Goal: Task Accomplishment & Management: Use online tool/utility

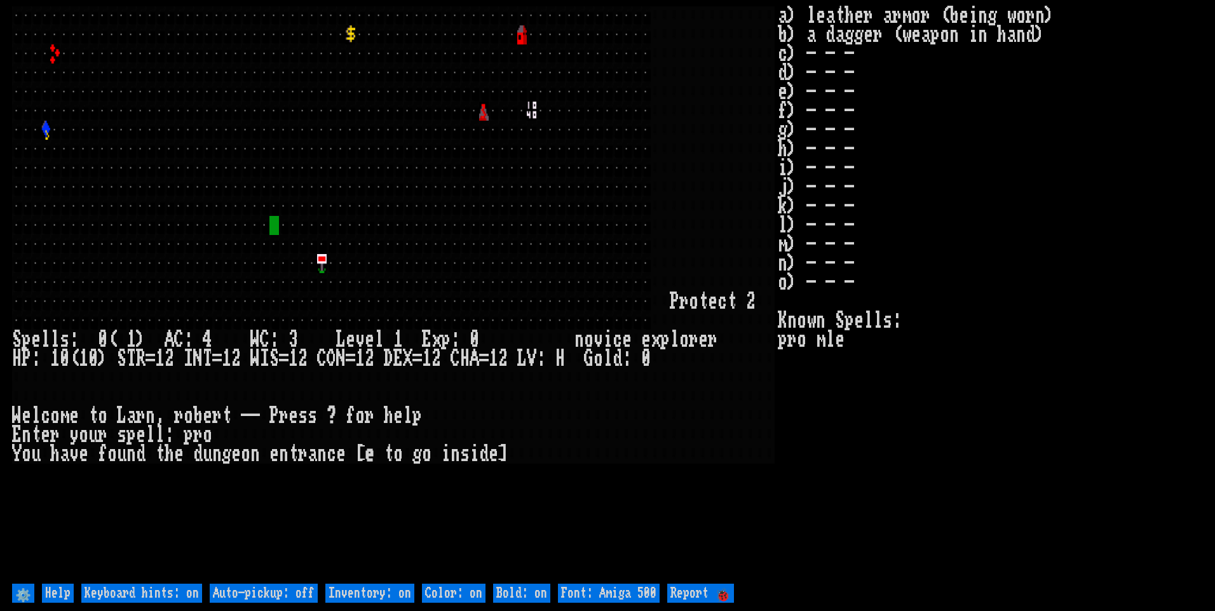
click at [241, 588] on off "Auto-pickup: off" at bounding box center [264, 593] width 108 height 19
type off "Auto-pickup: on"
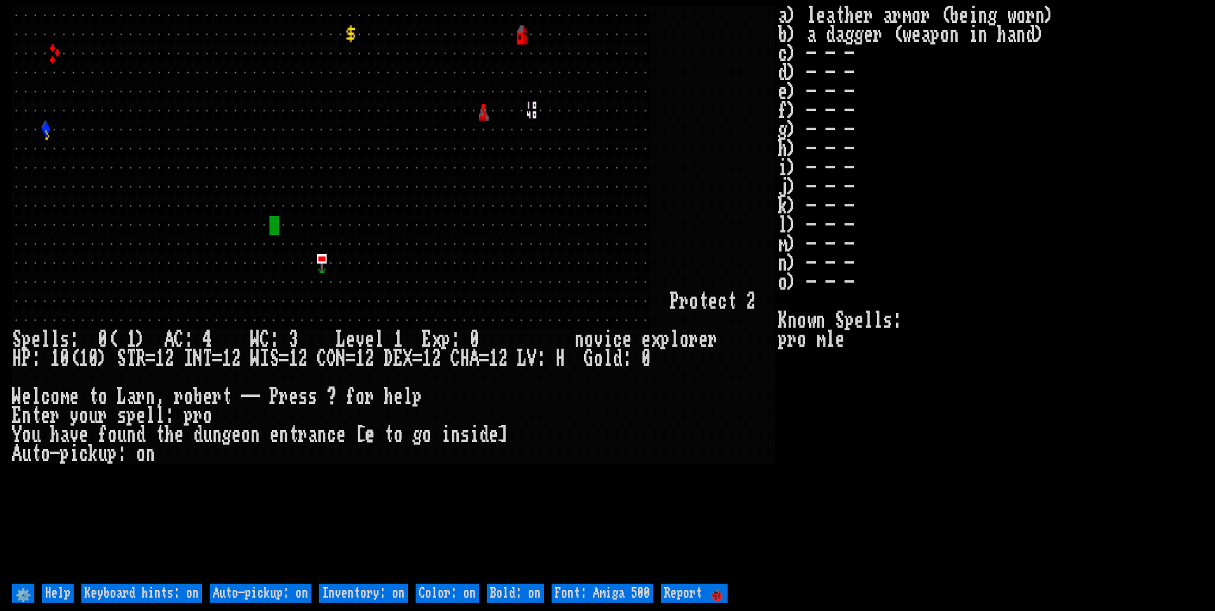
click at [376, 590] on on "Inventory: on" at bounding box center [363, 593] width 89 height 19
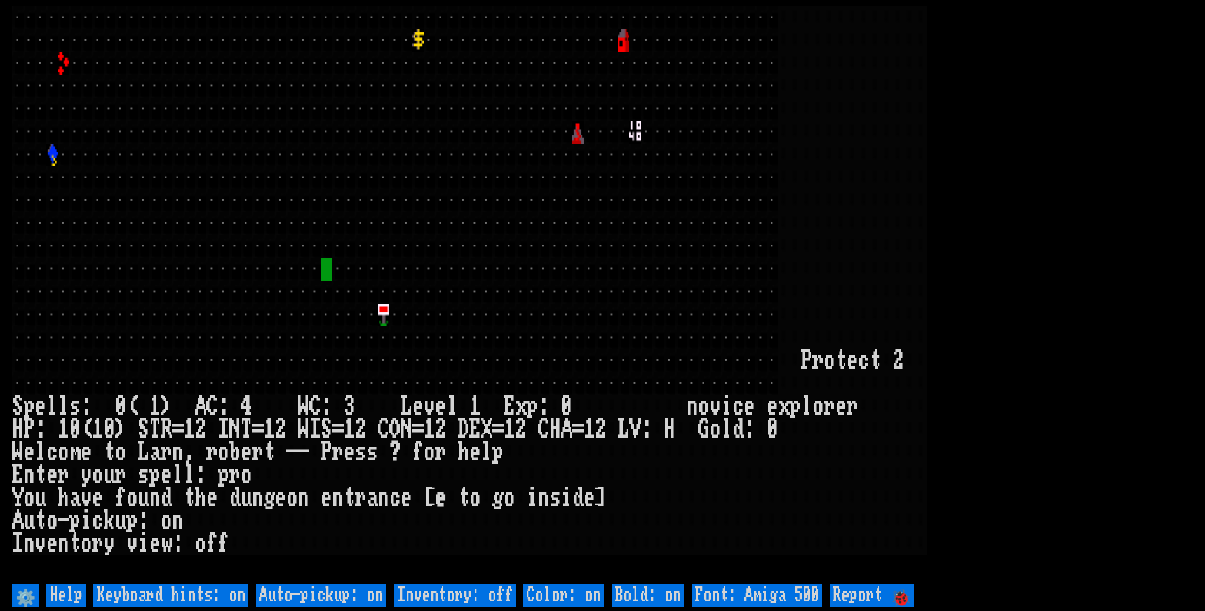
click at [715, 595] on 500 "Font: Amiga 500" at bounding box center [757, 595] width 130 height 23
type 500 "Font: Amiga 1200"
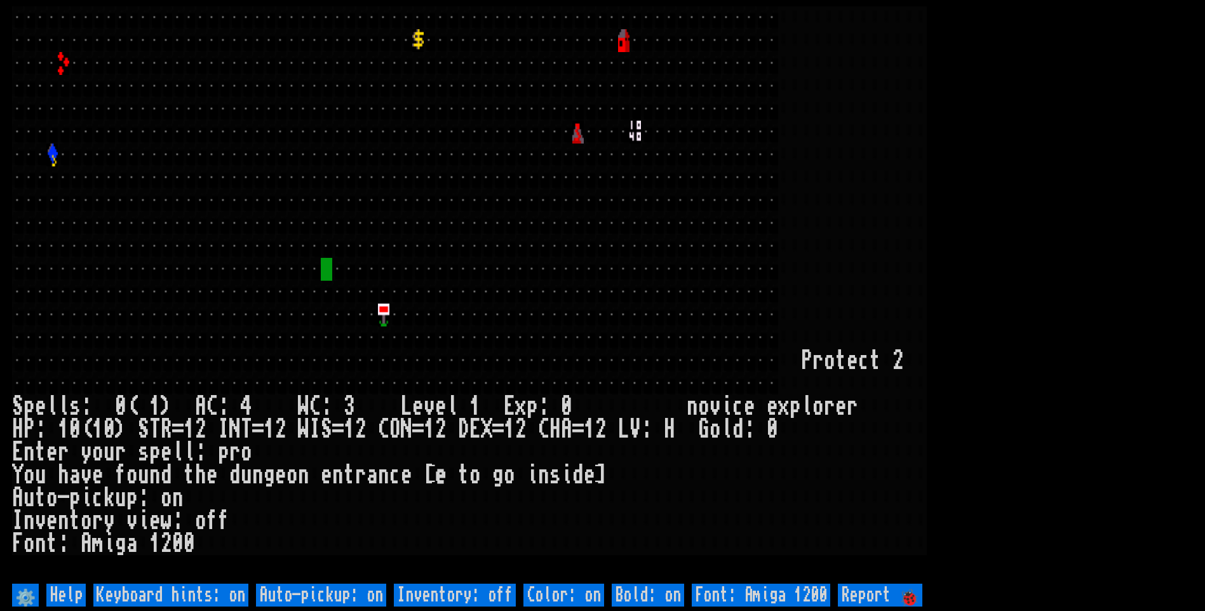
click at [1077, 303] on larn at bounding box center [602, 293] width 1181 height 574
